Goal: Transaction & Acquisition: Download file/media

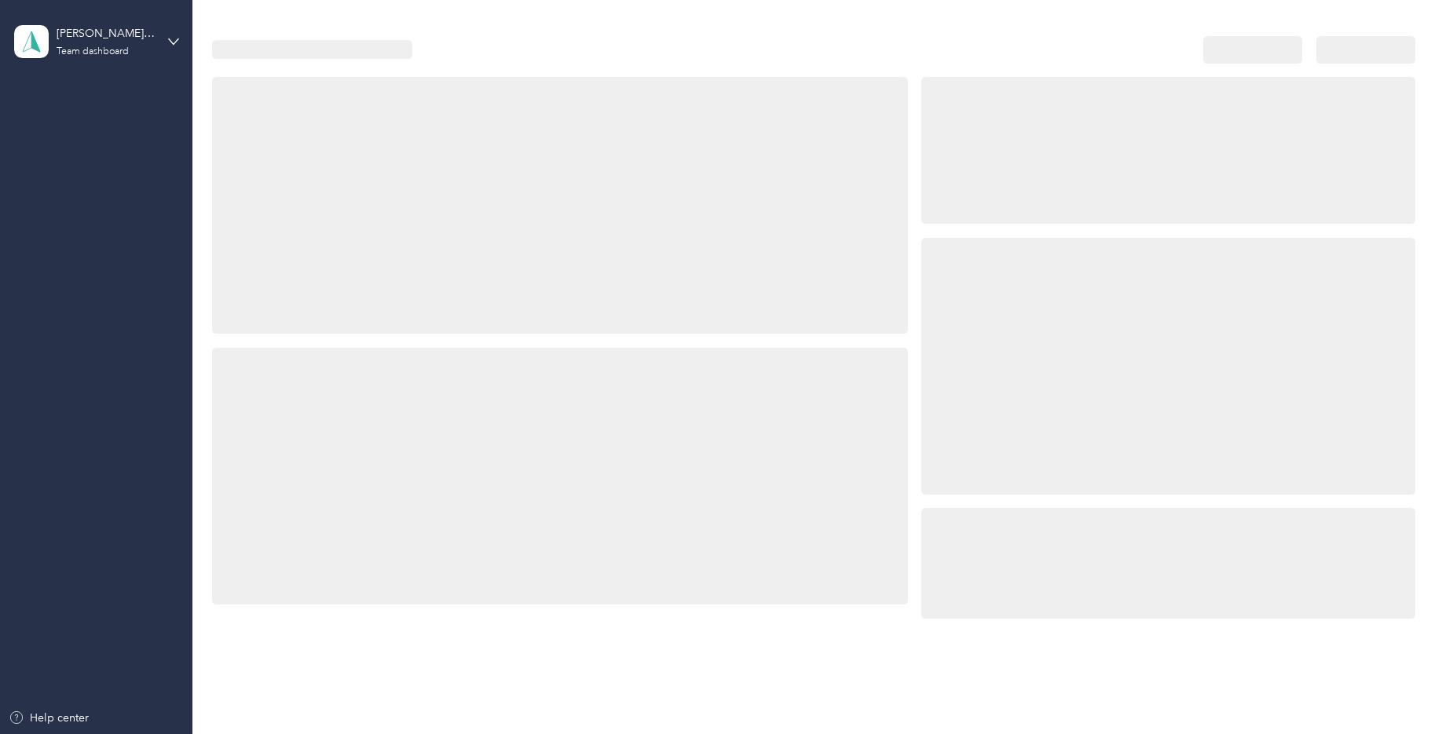
click at [1036, 291] on div at bounding box center [1167, 366] width 493 height 257
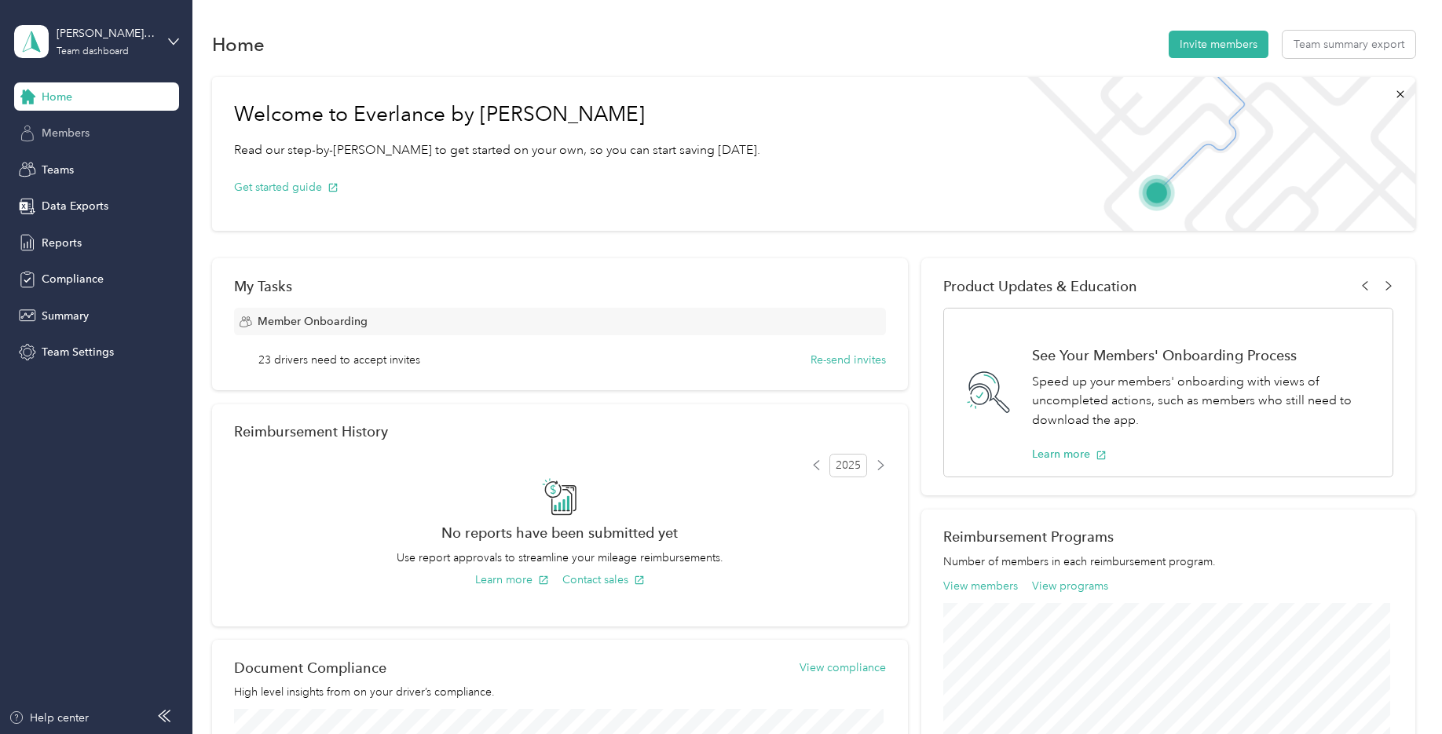
click at [94, 130] on div "Members" at bounding box center [96, 133] width 165 height 28
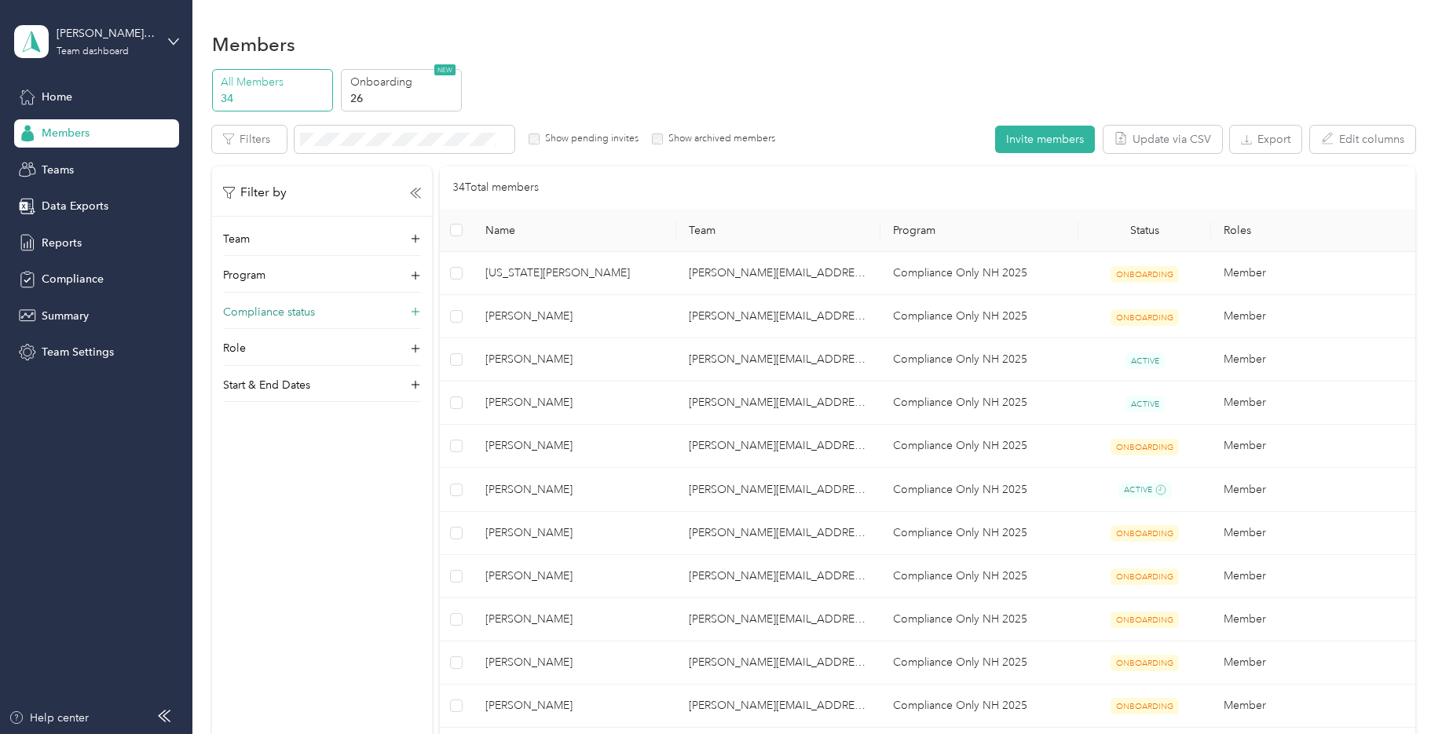
click at [244, 314] on p "Compliance status" at bounding box center [269, 312] width 92 height 16
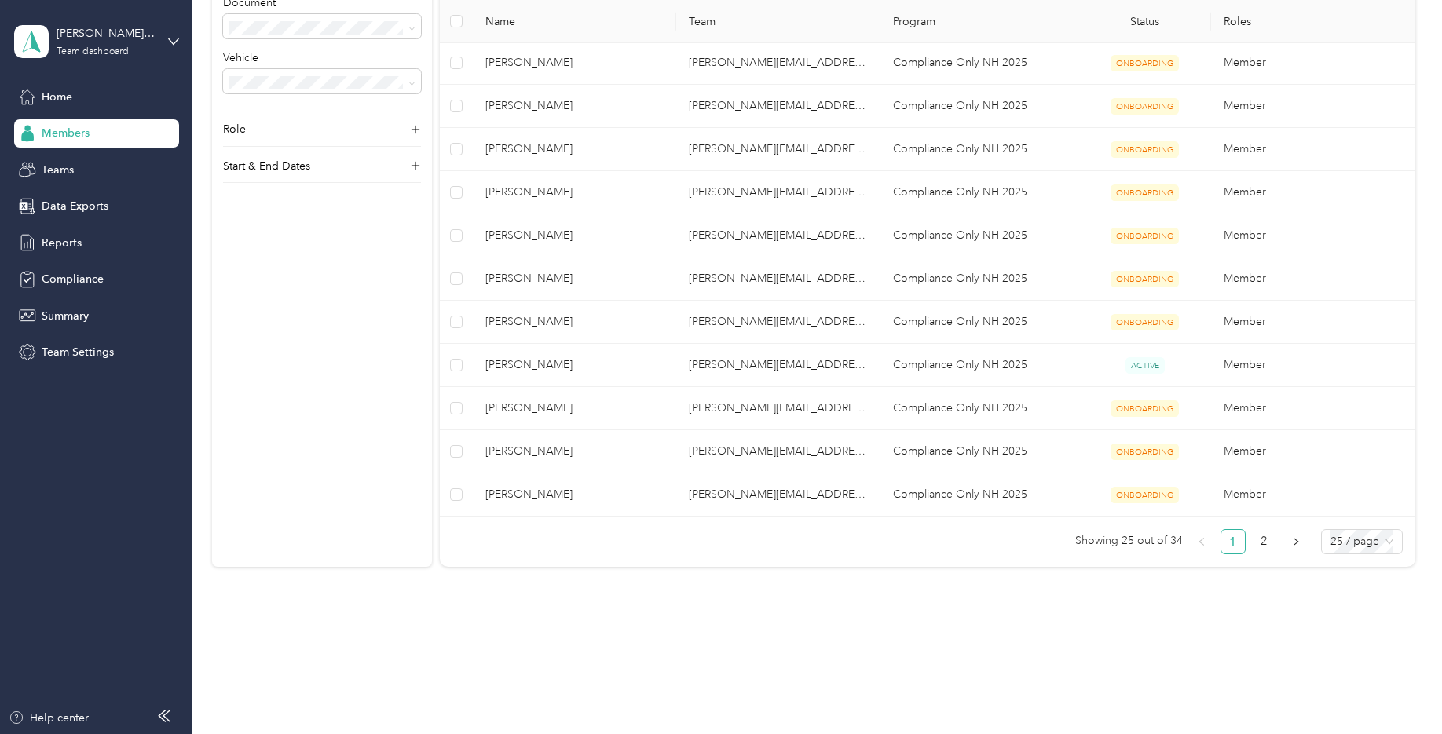
scroll to position [825, 0]
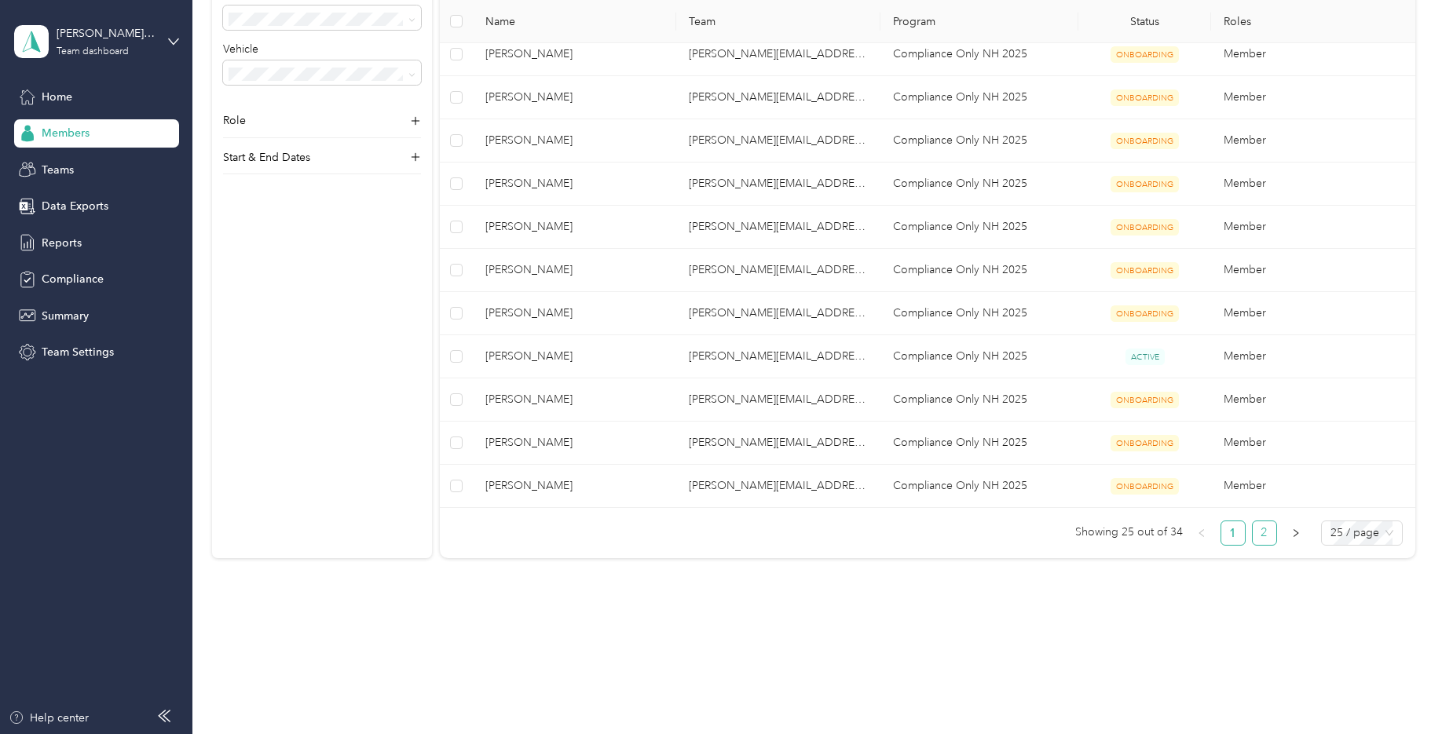
click at [1262, 538] on link "2" at bounding box center [1265, 534] width 24 height 24
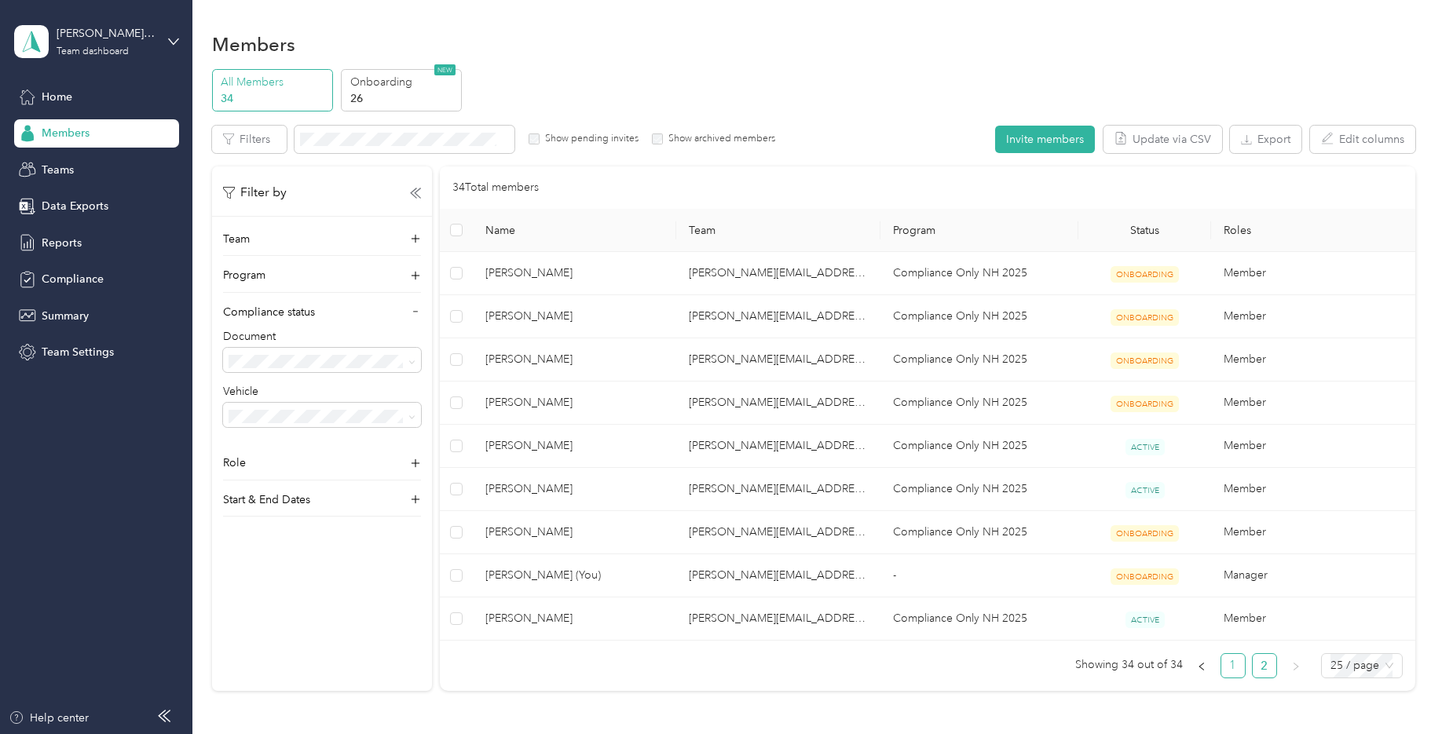
click at [1232, 665] on link "1" at bounding box center [1233, 666] width 24 height 24
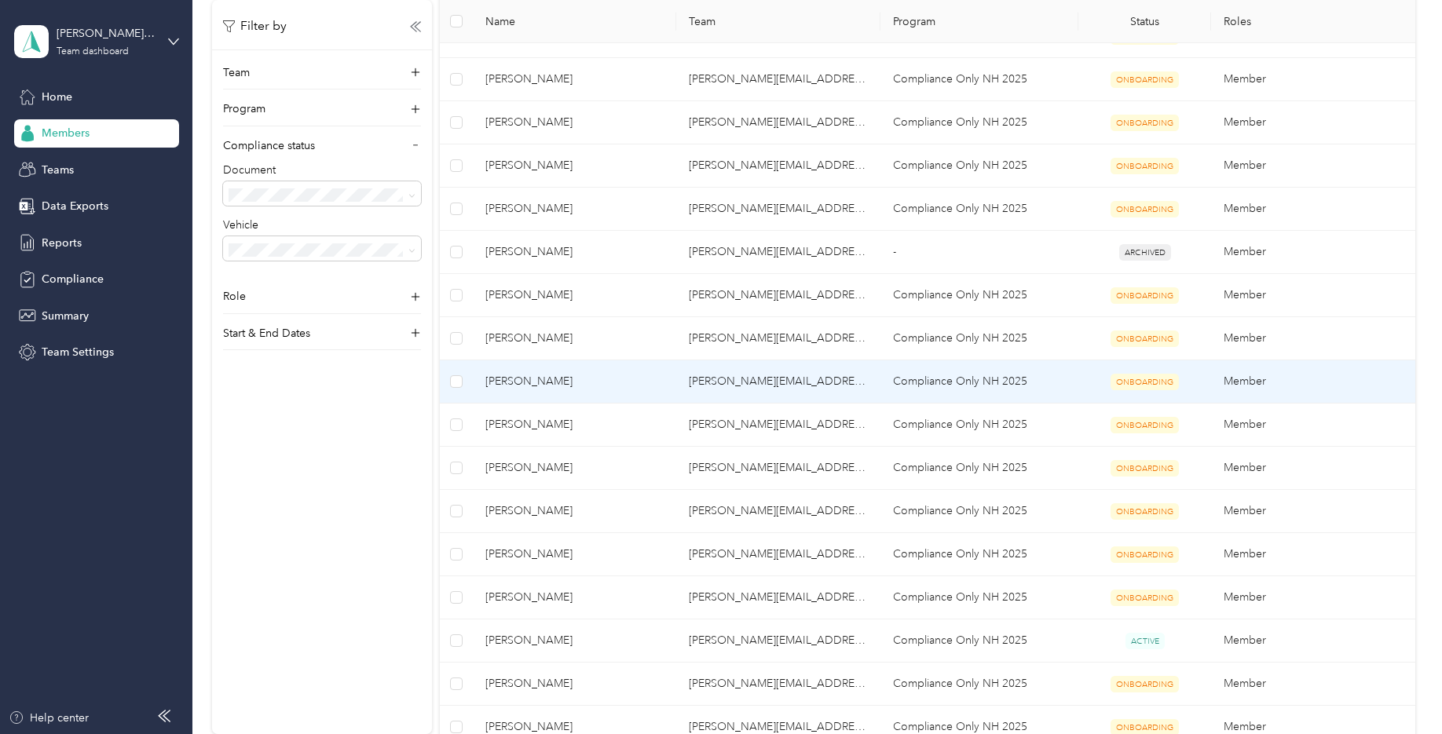
scroll to position [550, 0]
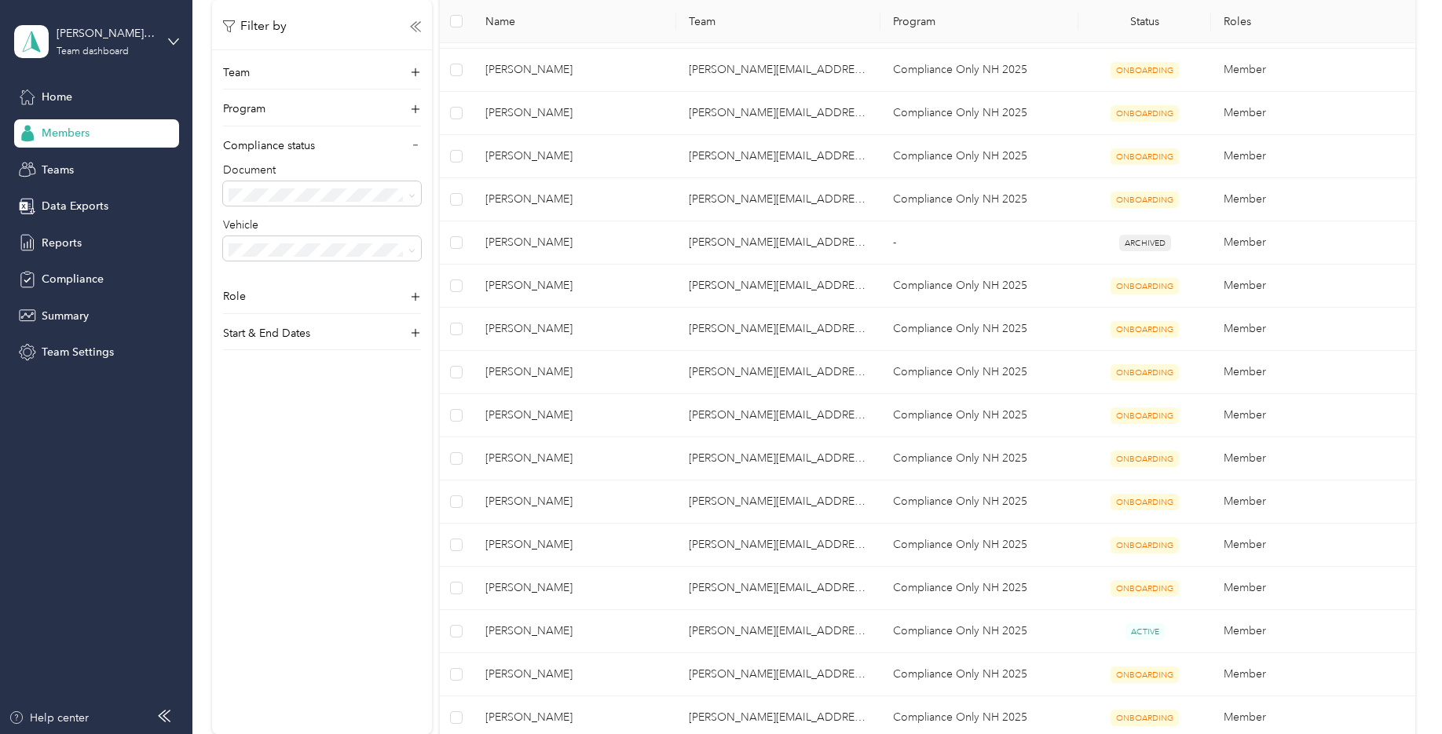
click at [80, 184] on div "Home Members Teams Data Exports Reports Compliance Summary Team Settings" at bounding box center [96, 224] width 165 height 284
click at [57, 172] on span "Teams" at bounding box center [58, 170] width 32 height 16
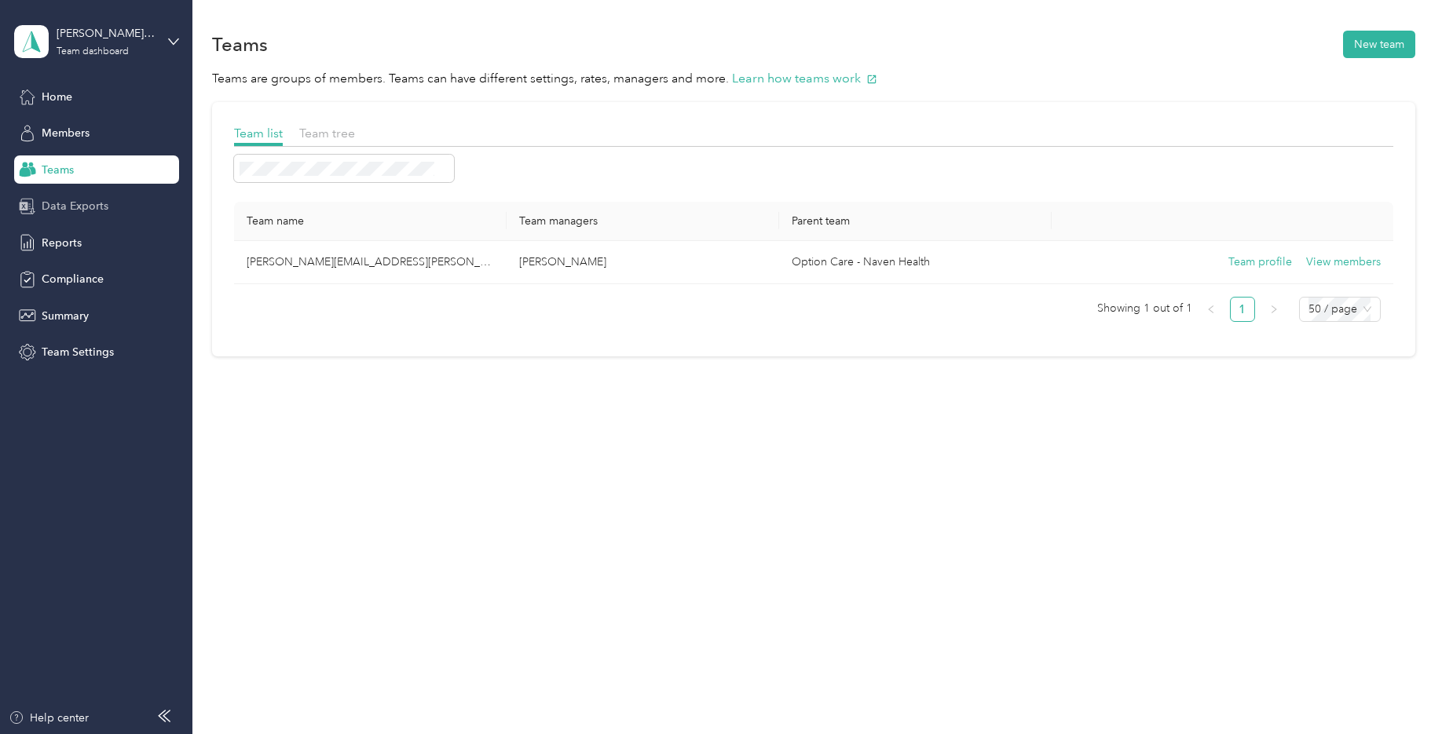
click at [45, 203] on span "Data Exports" at bounding box center [75, 206] width 67 height 16
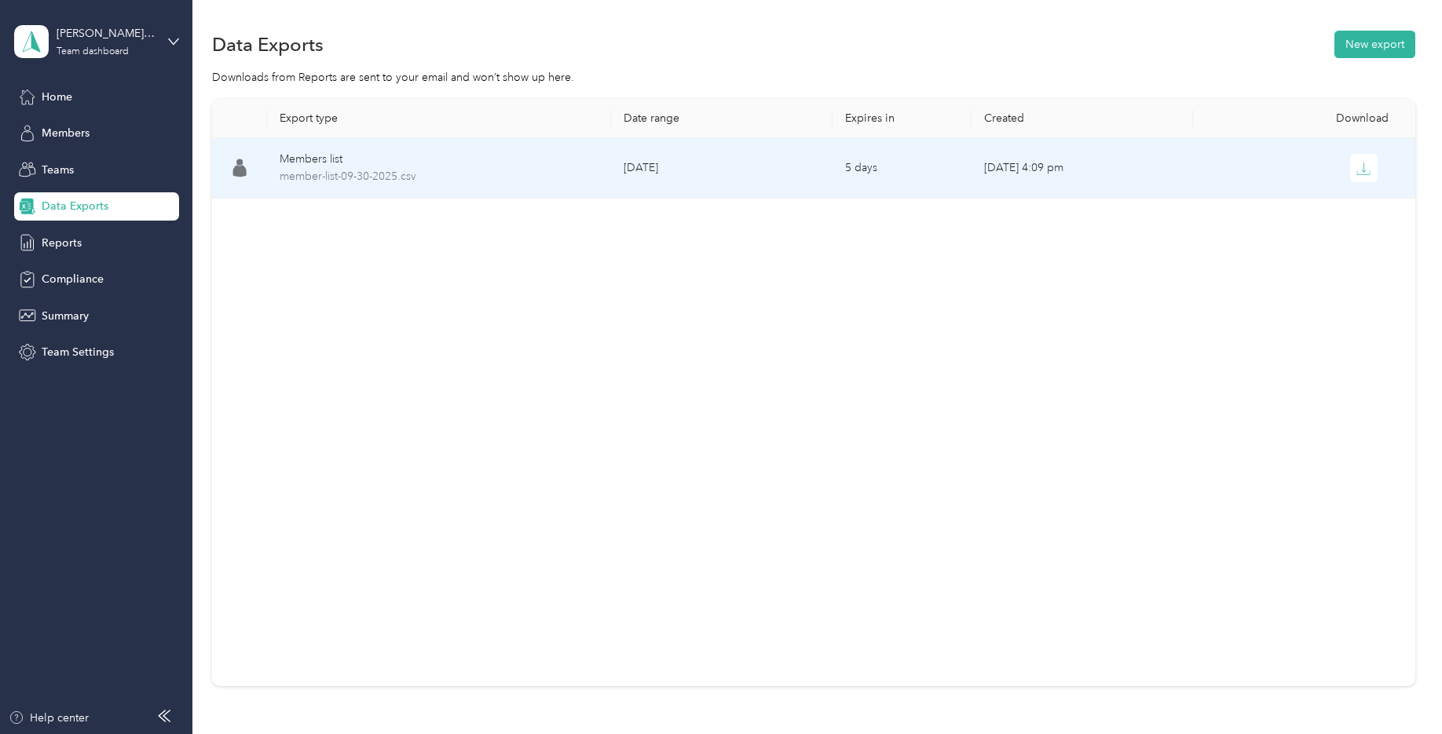
click at [310, 166] on div "Members list" at bounding box center [439, 159] width 319 height 17
click at [339, 156] on div "Members list" at bounding box center [439, 159] width 319 height 17
click at [326, 185] on td "Members list member-list-09-30-2025.csv" at bounding box center [439, 168] width 344 height 60
click at [331, 180] on span "member-list-09-30-2025.csv" at bounding box center [439, 176] width 319 height 17
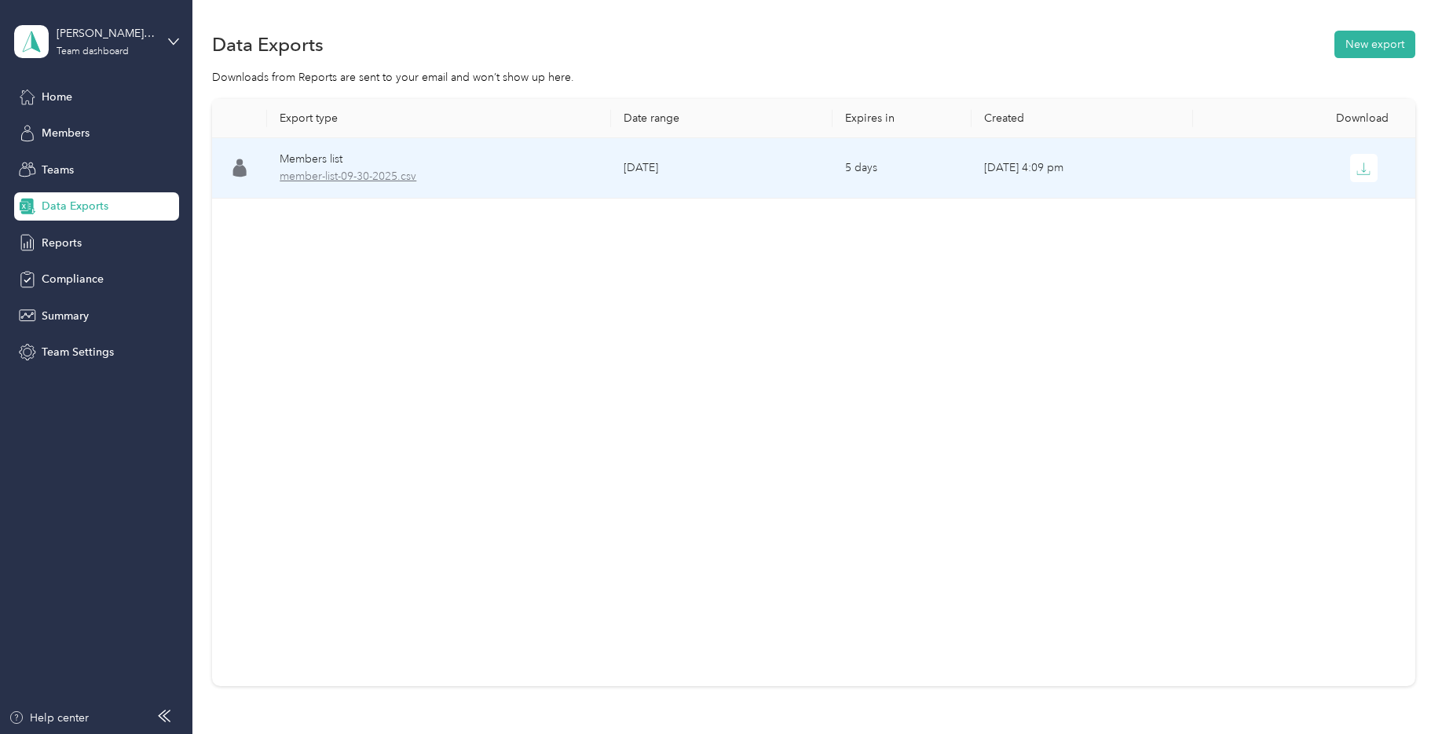
click at [394, 181] on span "member-list-09-30-2025.csv" at bounding box center [439, 176] width 319 height 17
click at [300, 176] on span "member-list-09-30-2025.csv" at bounding box center [439, 176] width 319 height 17
click at [302, 176] on span "member-list-09-30-2025.csv" at bounding box center [439, 176] width 319 height 17
click at [362, 179] on span "member-list-09-30-2025.csv" at bounding box center [439, 176] width 319 height 17
